Goal: Information Seeking & Learning: Understand process/instructions

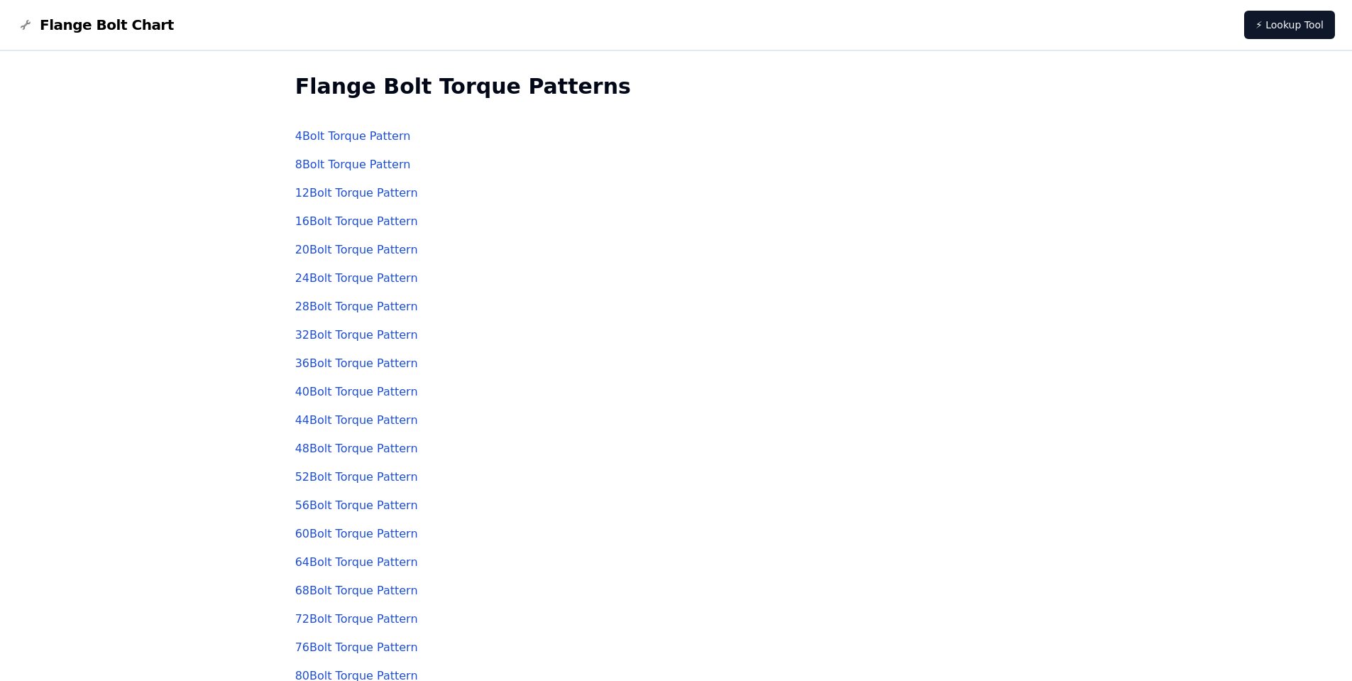
click at [351, 136] on link "4 Bolt Torque Pattern" at bounding box center [353, 135] width 116 height 13
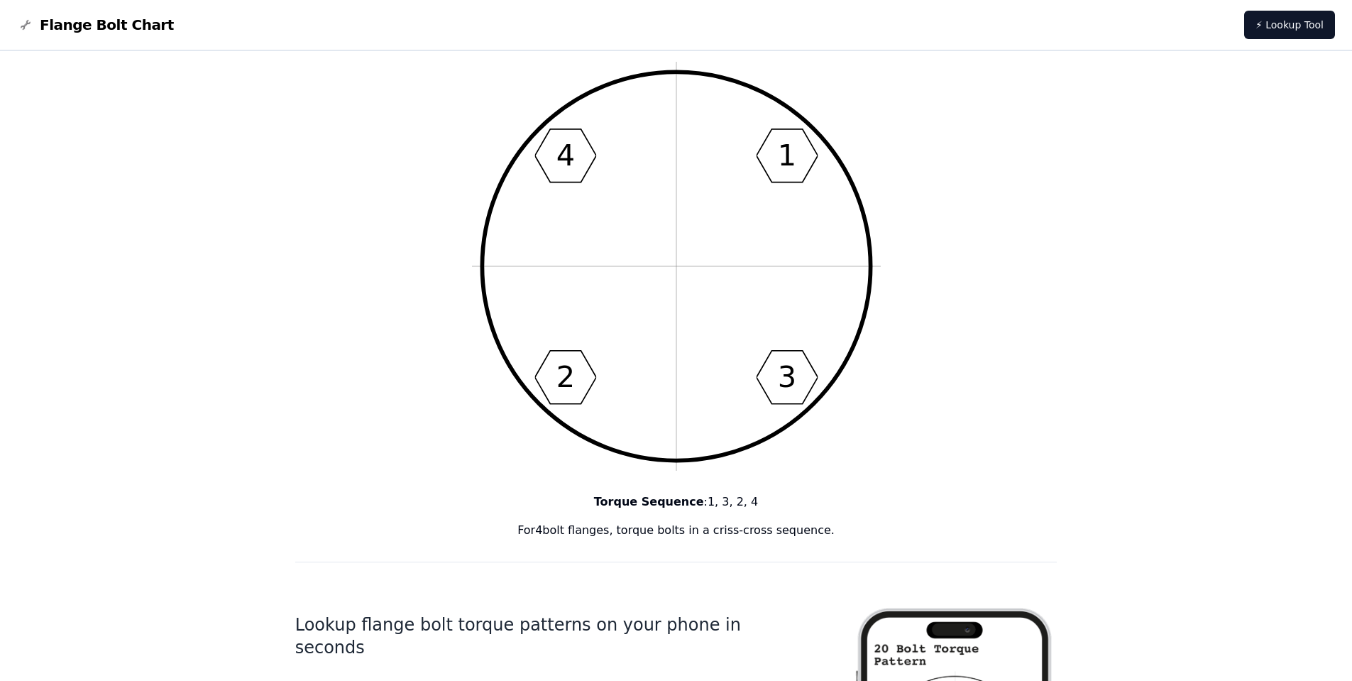
scroll to position [8, 0]
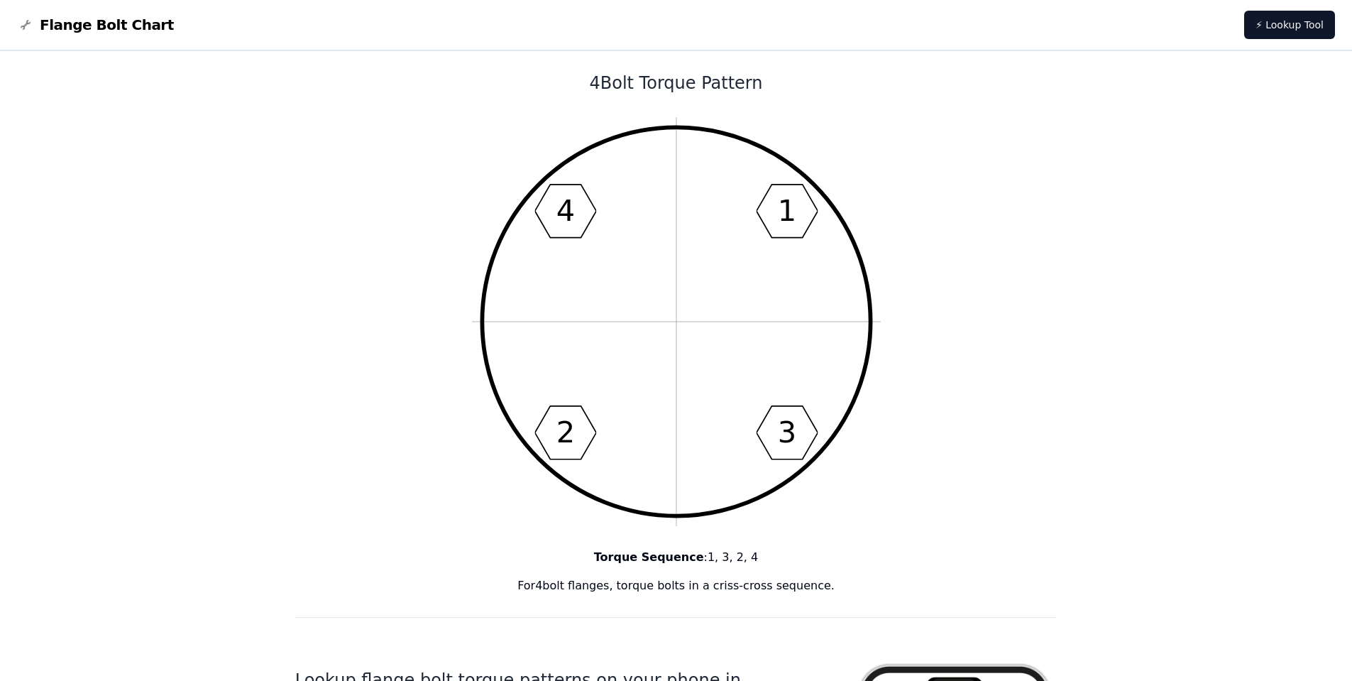
click at [695, 583] on p "For 4 bolt flanges, torque bolts in a criss-cross sequence." at bounding box center [676, 585] width 762 height 17
click at [695, 582] on p "For 4 bolt flanges, torque bolts in a criss-cross sequence." at bounding box center [676, 585] width 762 height 17
click at [710, 549] on p "Torque Sequence : 1, 3, 2, 4" at bounding box center [676, 557] width 762 height 17
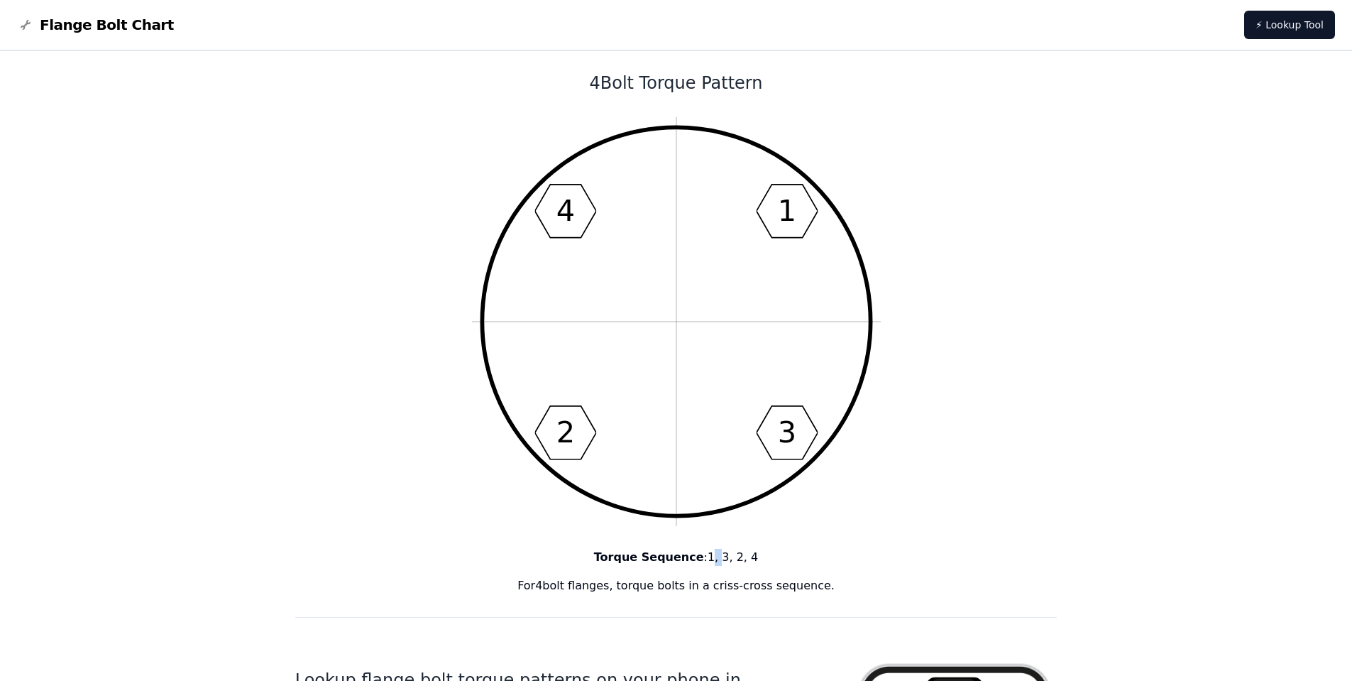
click at [710, 549] on p "Torque Sequence : 1, 3, 2, 4" at bounding box center [676, 557] width 762 height 17
click at [740, 549] on p "Torque Sequence : 1, 3, 2, 4" at bounding box center [676, 557] width 762 height 17
click at [732, 553] on p "Torque Sequence : 1, 3, 2, 4" at bounding box center [676, 557] width 762 height 17
click at [731, 553] on p "Torque Sequence : 1, 3, 2, 4" at bounding box center [676, 557] width 762 height 17
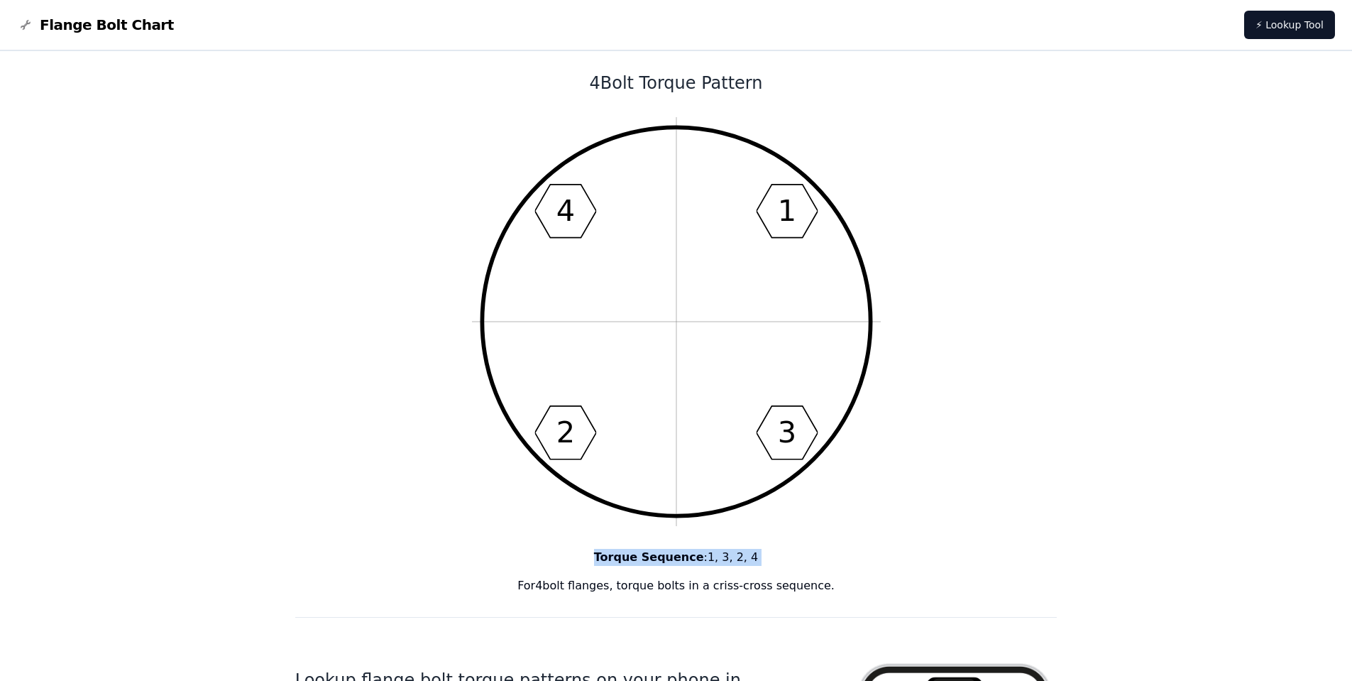
click at [731, 553] on p "Torque Sequence : 1, 3, 2, 4" at bounding box center [676, 557] width 762 height 17
click at [742, 556] on p "Torque Sequence : 1, 3, 2, 4" at bounding box center [676, 557] width 762 height 17
drag, startPoint x: 745, startPoint y: 556, endPoint x: 706, endPoint y: 557, distance: 38.3
click at [706, 557] on p "Torque Sequence : 1, 3, 2, 4" at bounding box center [676, 557] width 762 height 17
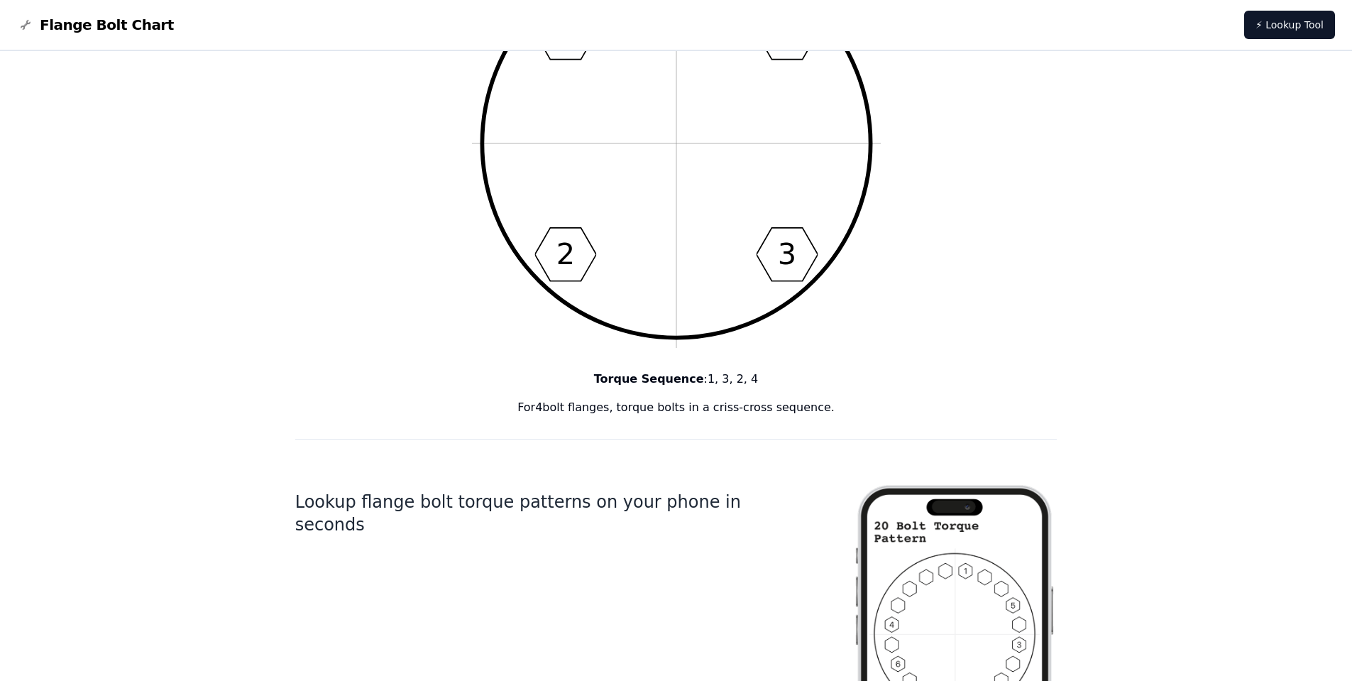
scroll to position [0, 0]
